Goal: Transaction & Acquisition: Purchase product/service

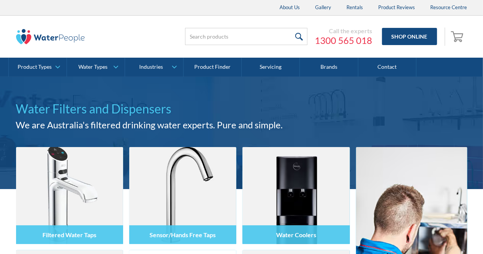
drag, startPoint x: 484, startPoint y: 36, endPoint x: 486, endPoint y: 56, distance: 19.9
click at [483, 56] on html "Christmas Trading Dates: Office Closes [DATE]. Open [DATE]. About Us Gallery Re…" at bounding box center [241, 127] width 483 height 254
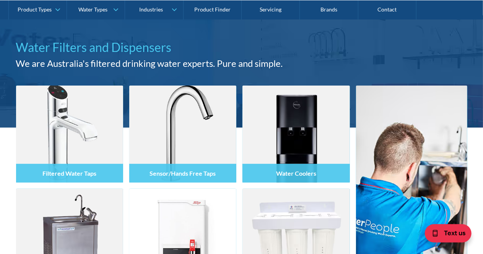
scroll to position [119, 0]
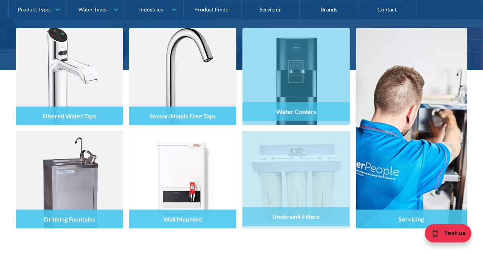
click at [305, 116] on div "Water Coolers" at bounding box center [295, 93] width 107 height 65
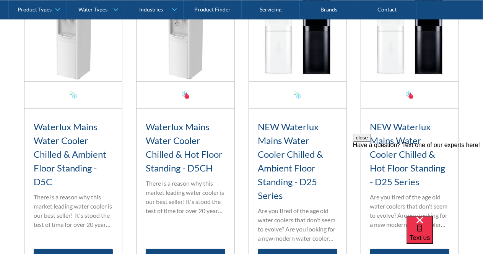
scroll to position [340, 0]
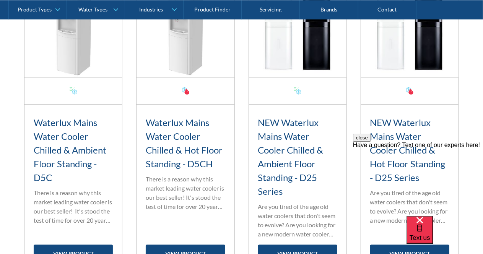
click at [47, 144] on h3 "Waterlux Mains Water Cooler Chilled & Ambient Floor Standing - D5C" at bounding box center [73, 150] width 79 height 69
click at [80, 245] on link "view product" at bounding box center [73, 253] width 79 height 17
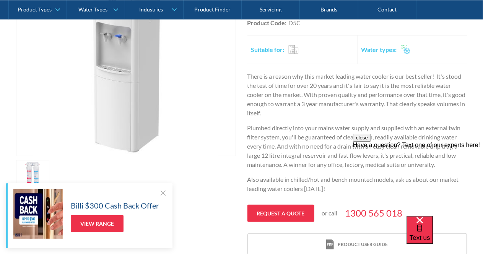
scroll to position [239, 0]
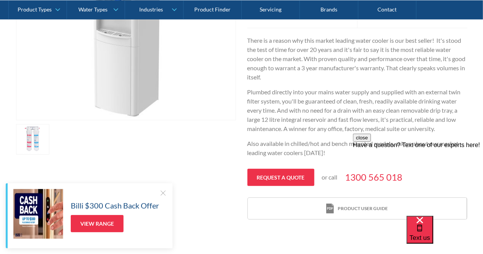
click at [313, 129] on p "Plumbed directly into your mains water supply and supplied with an external twi…" at bounding box center [357, 111] width 220 height 46
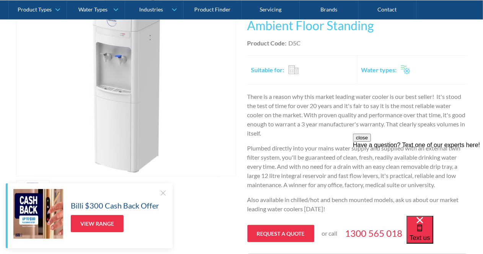
scroll to position [132, 0]
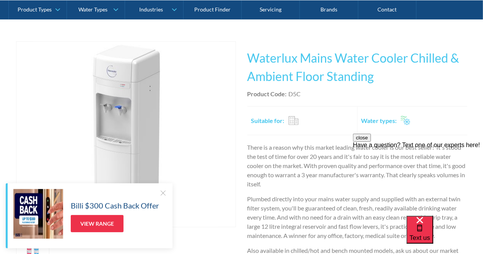
click at [147, 115] on img "open lightbox" at bounding box center [125, 134] width 185 height 185
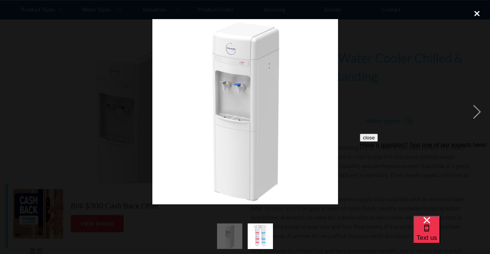
click at [479, 15] on div "close lightbox" at bounding box center [477, 13] width 26 height 17
